Goal: Check status: Check status

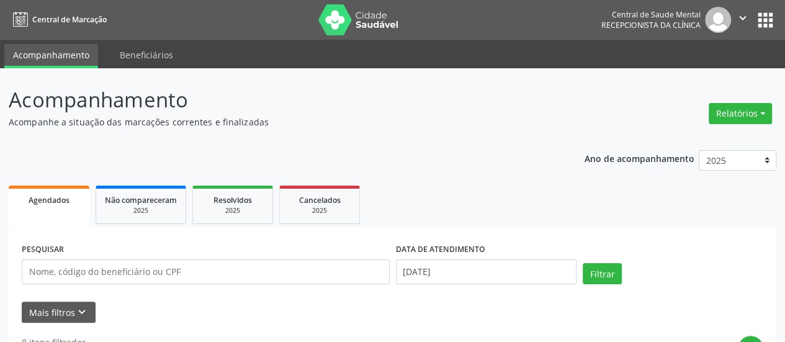
click at [427, 287] on div "DATA DE ATENDIMENTO [DATE]" at bounding box center [486, 266] width 187 height 53
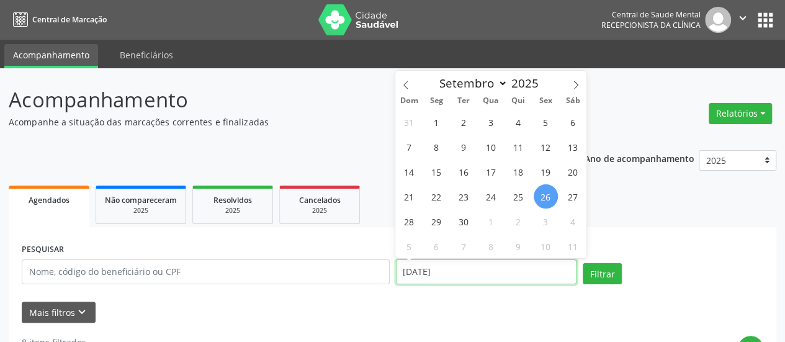
click at [429, 271] on input "[DATE]" at bounding box center [486, 272] width 181 height 25
click at [432, 219] on span "29" at bounding box center [437, 221] width 24 height 24
type input "[DATE]"
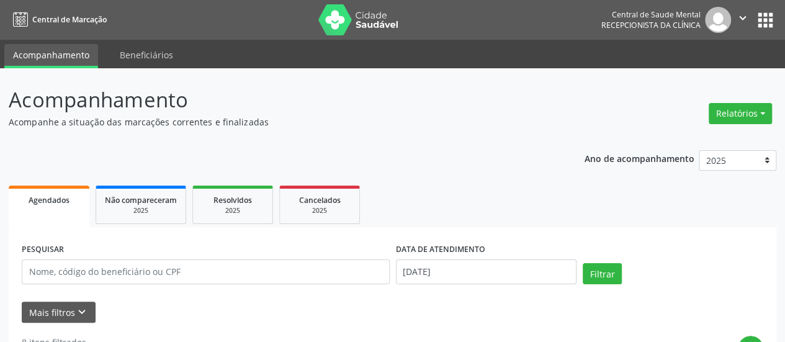
click at [432, 219] on ul "Agendados Não compareceram 2025 Resolvidos 2025 Cancelados 2025" at bounding box center [393, 205] width 768 height 45
click at [592, 275] on button "Filtrar" at bounding box center [602, 273] width 39 height 21
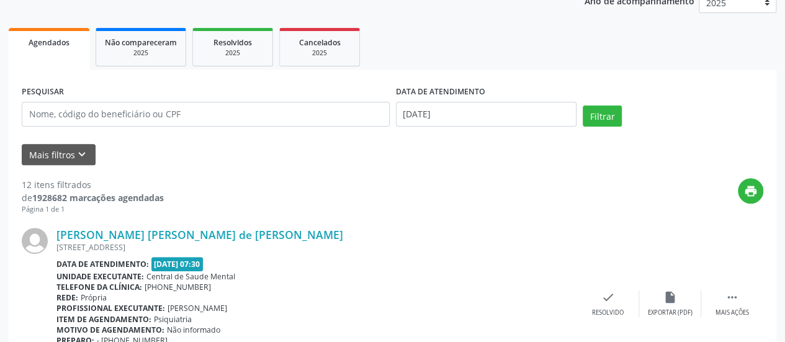
scroll to position [84, 0]
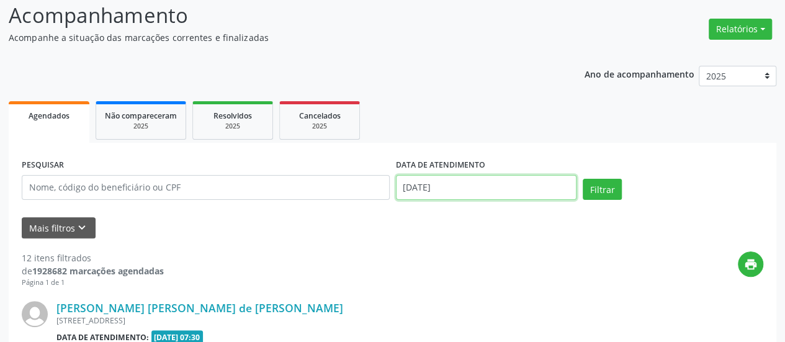
click at [409, 191] on input "[DATE]" at bounding box center [486, 187] width 181 height 25
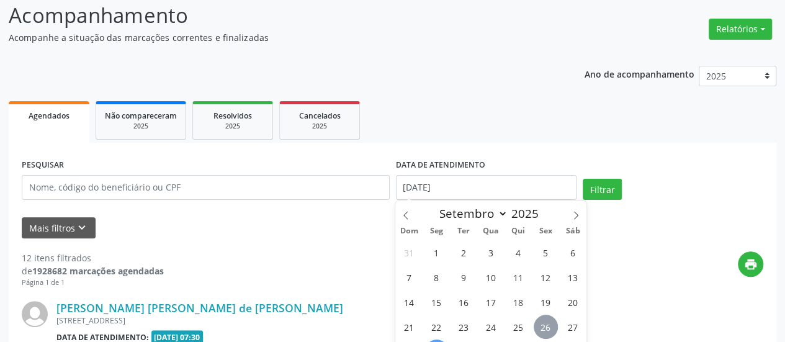
click at [537, 328] on span "26" at bounding box center [546, 327] width 24 height 24
type input "[DATE]"
click at [537, 328] on span "26" at bounding box center [546, 327] width 24 height 24
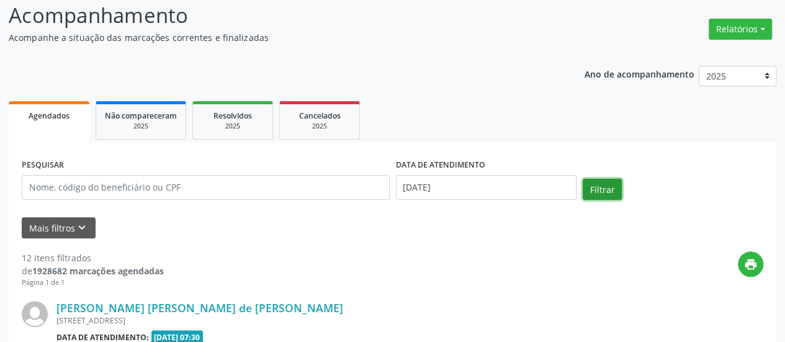
click at [602, 193] on button "Filtrar" at bounding box center [602, 189] width 39 height 21
